Goal: Information Seeking & Learning: Understand process/instructions

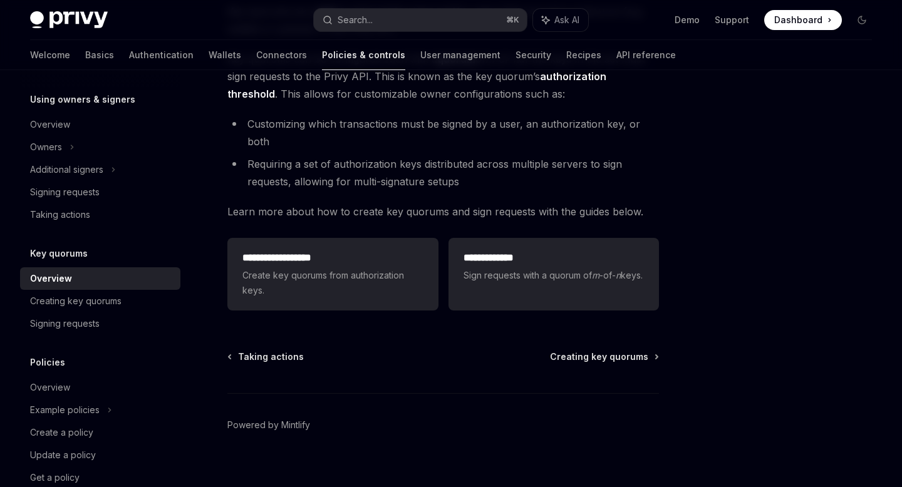
scroll to position [217, 0]
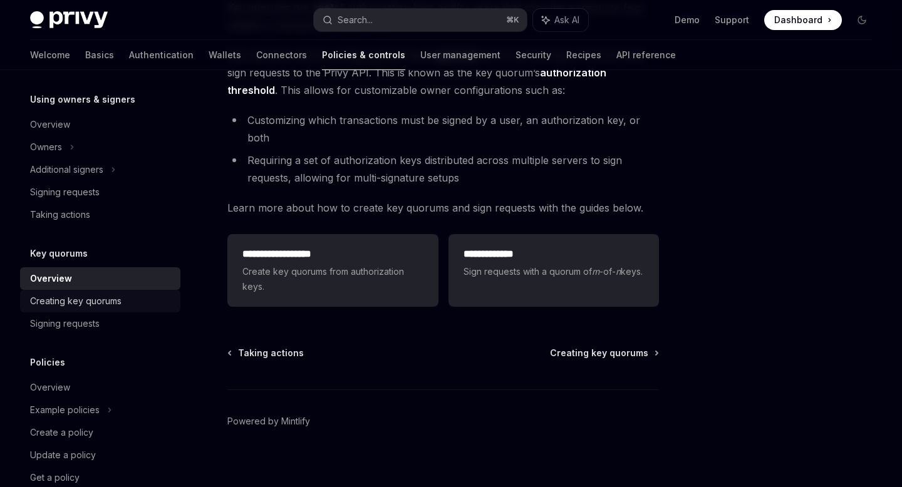
click at [84, 304] on div "Creating key quorums" at bounding box center [75, 301] width 91 height 15
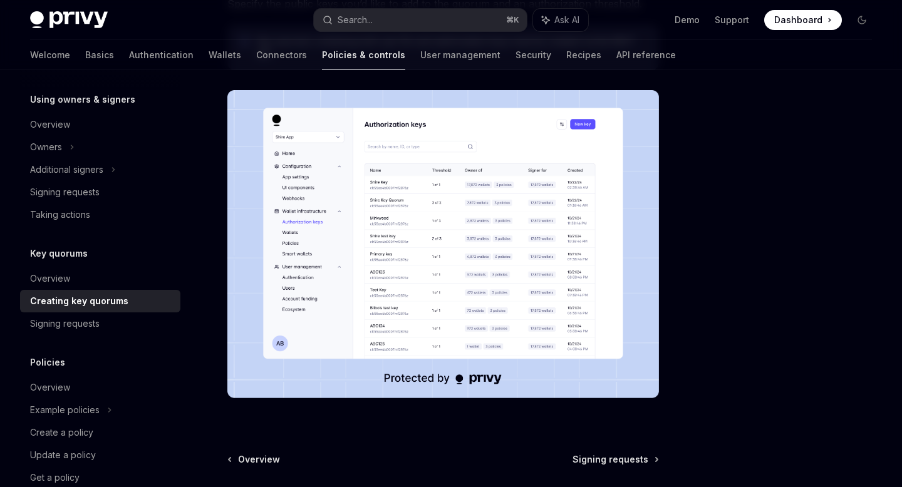
scroll to position [369, 0]
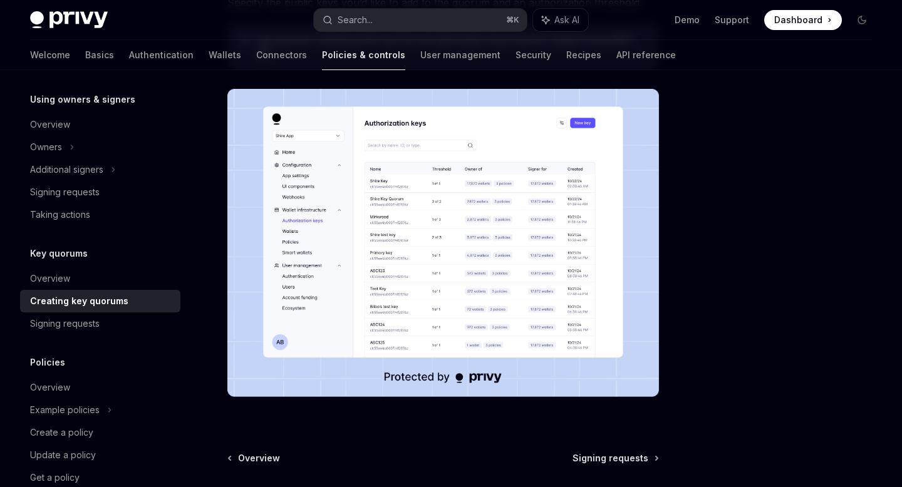
click at [689, 245] on div "Key quorums Creating key quorums OpenAI Open in ChatGPT OpenAI Open in ChatGPT …" at bounding box center [451, 152] width 862 height 902
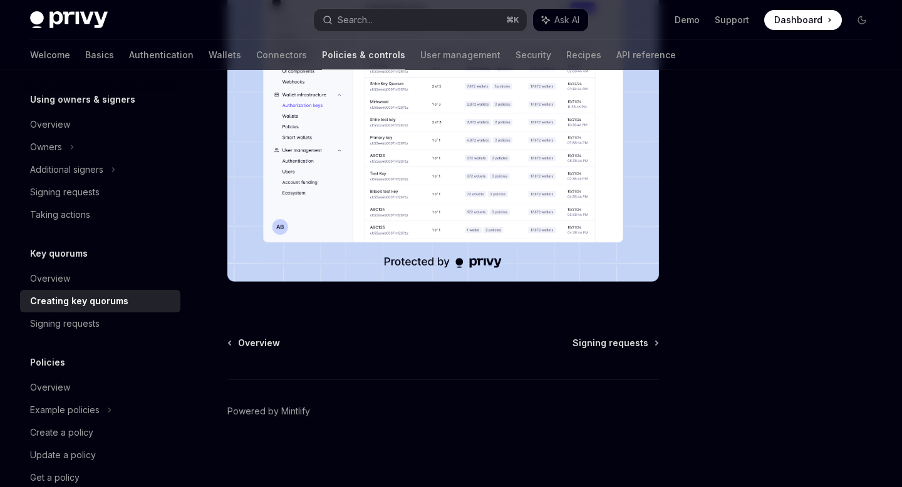
scroll to position [485, 0]
click at [634, 343] on span "Signing requests" at bounding box center [610, 342] width 76 height 13
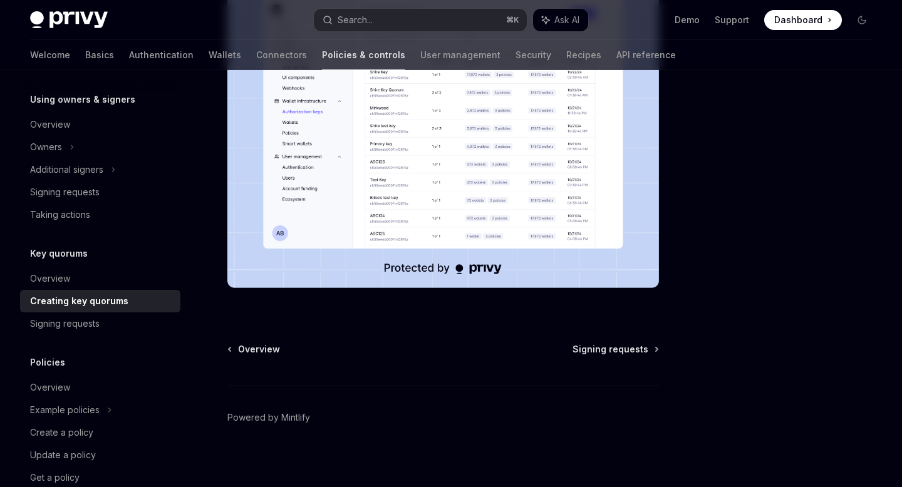
type textarea "*"
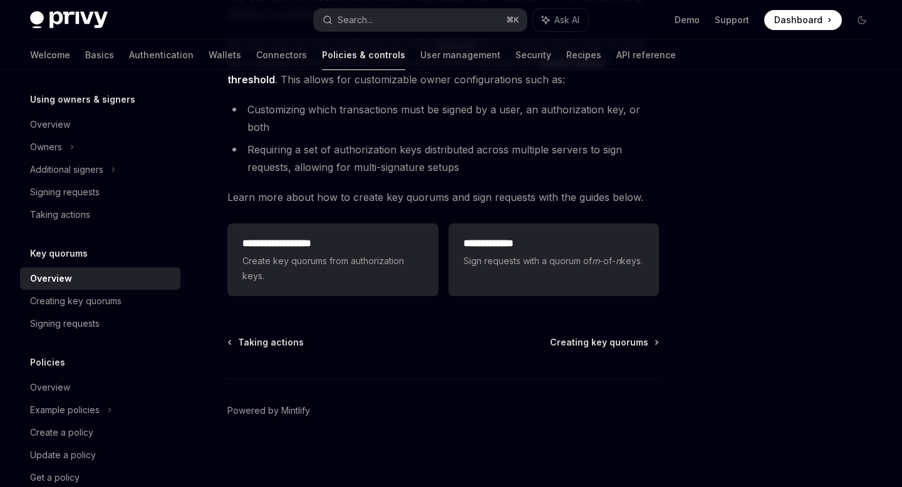
scroll to position [217, 0]
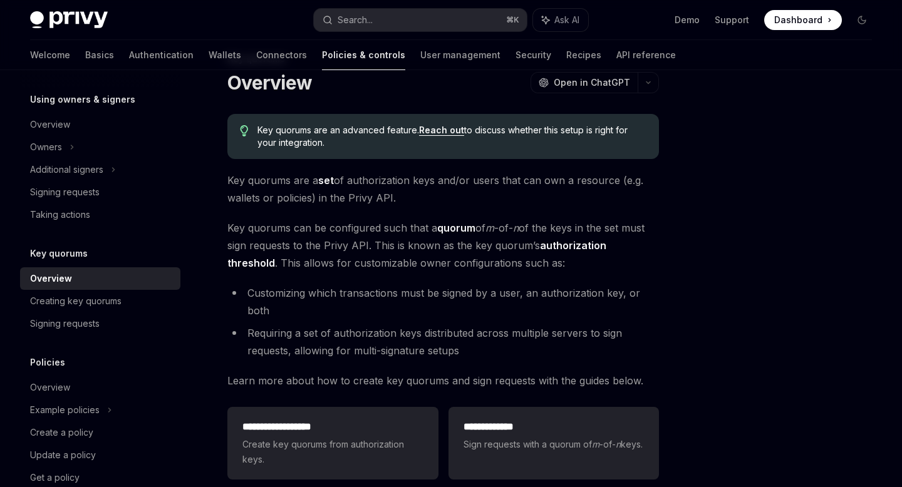
scroll to position [53, 0]
